Goal: Use online tool/utility: Utilize a website feature to perform a specific function

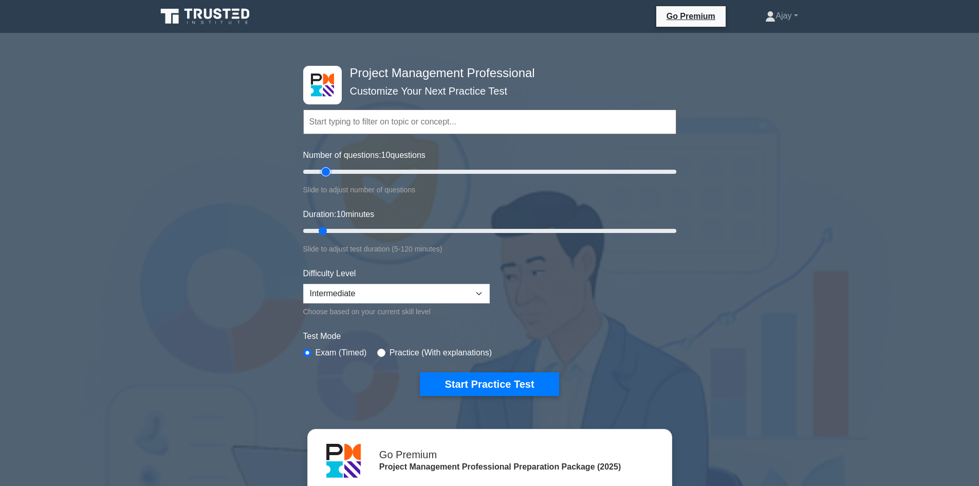
click at [328, 170] on input "Number of questions: 10 questions" at bounding box center [489, 172] width 373 height 12
type input "20"
click at [336, 172] on input "Number of questions: 20 questions" at bounding box center [489, 172] width 373 height 12
click at [342, 230] on input "Duration: 15 minutes" at bounding box center [489, 231] width 373 height 12
type input "20"
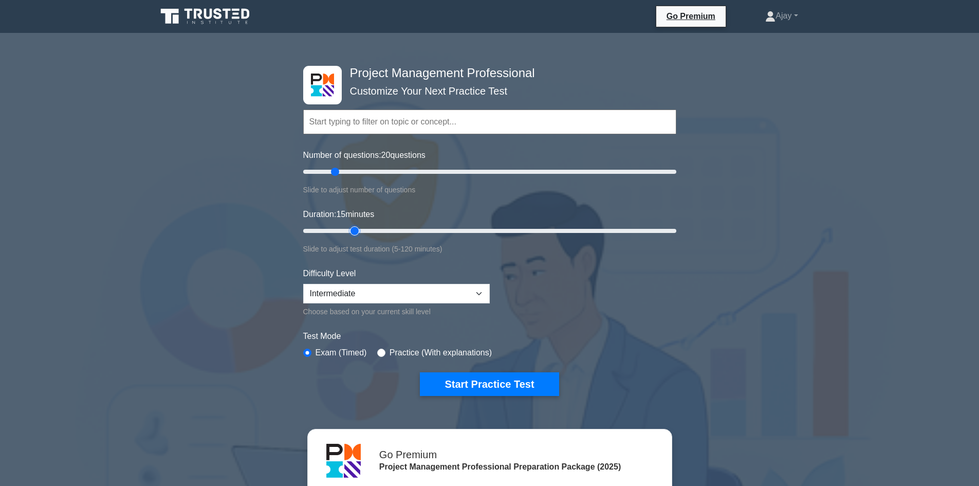
click at [353, 230] on input "Duration: 15 minutes" at bounding box center [489, 231] width 373 height 12
click at [363, 297] on select "Beginner Intermediate Expert" at bounding box center [396, 294] width 187 height 20
select select "expert"
click at [303, 284] on select "Beginner Intermediate Expert" at bounding box center [396, 294] width 187 height 20
click at [239, 312] on div "Project Management Professional Customize Your Next Practice Test Topics Scope …" at bounding box center [489, 368] width 979 height 655
